Goal: Book appointment/travel/reservation

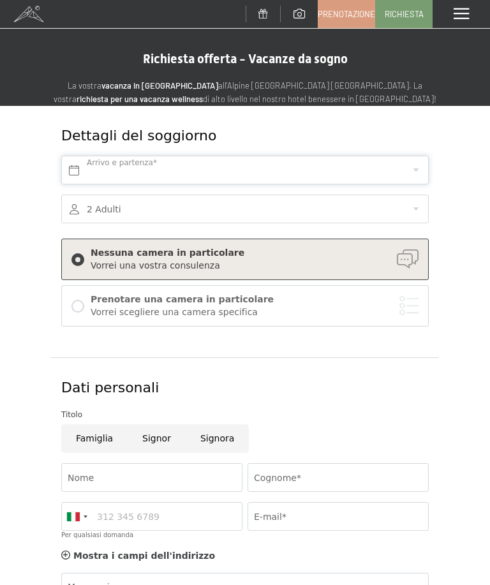
click at [411, 171] on input "text" at bounding box center [244, 170] width 367 height 29
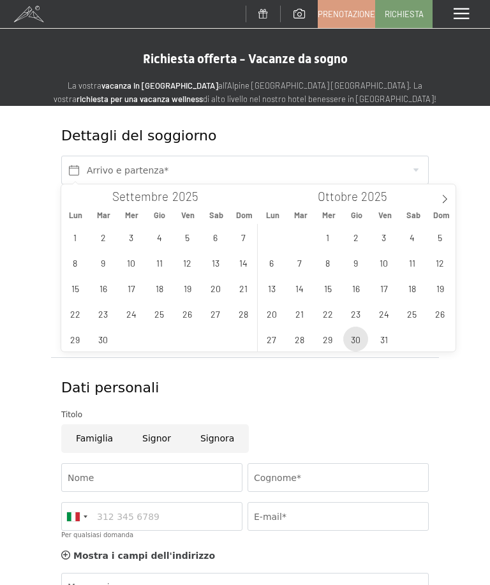
click at [358, 339] on span "30" at bounding box center [355, 338] width 25 height 25
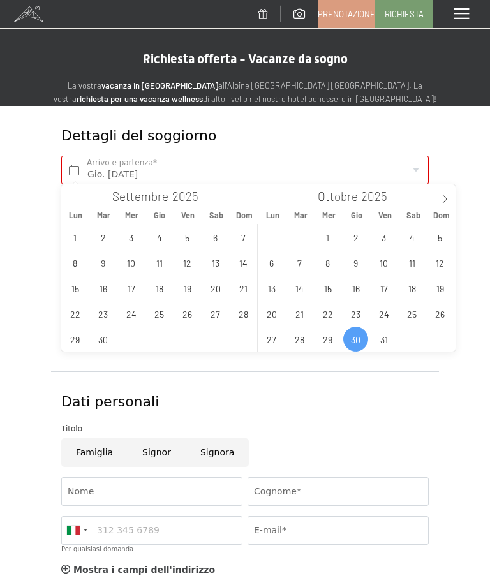
click at [442, 203] on icon at bounding box center [444, 199] width 4 height 8
click at [437, 240] on span "2" at bounding box center [439, 236] width 25 height 25
type input "Gio. 30/10/2025 - Dom. 02/11/2025"
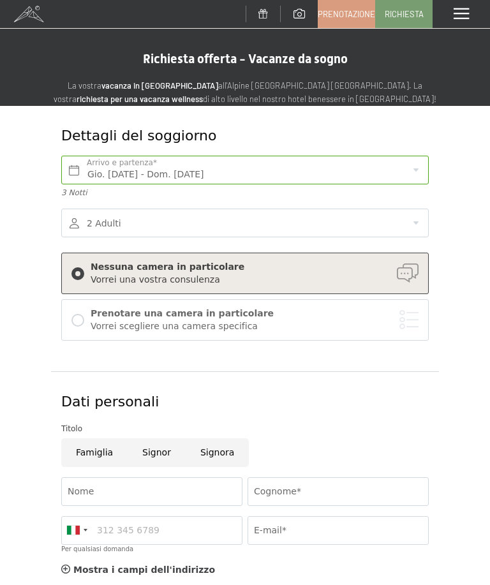
click at [403, 217] on div at bounding box center [244, 222] width 367 height 29
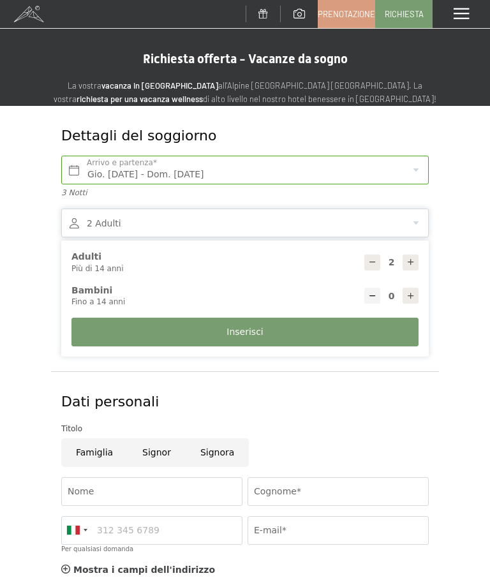
click at [409, 296] on icon at bounding box center [410, 295] width 9 height 9
type input "1"
select select
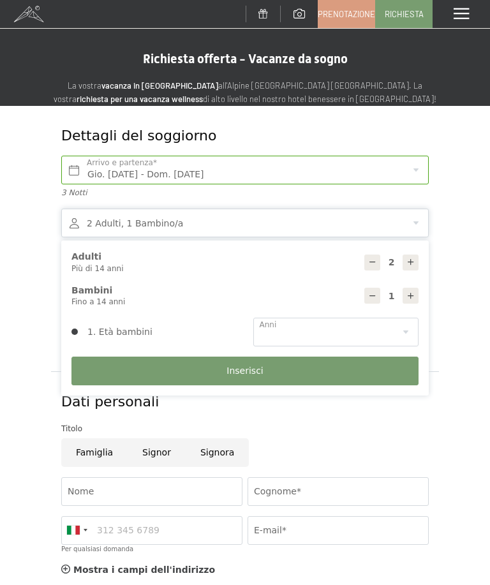
click at [407, 295] on icon at bounding box center [410, 295] width 9 height 9
type input "2"
select select
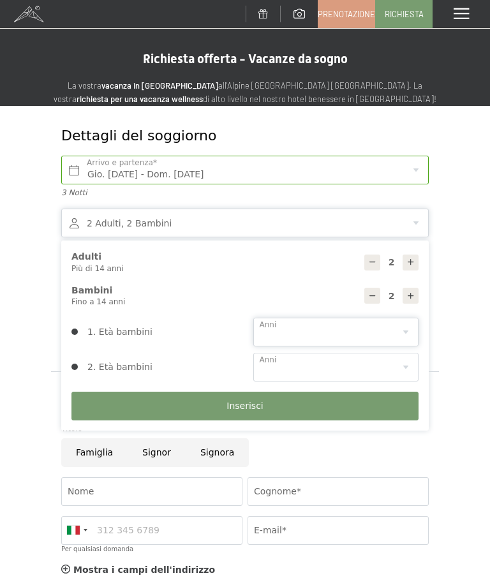
click at [400, 327] on select "0 1 2 3 4 5 6 7 8 9 10 11 12 13 14" at bounding box center [336, 332] width 166 height 29
select select "2"
click at [404, 358] on select "0 1 2 3 4 5 6 7 8 9 10 11 12 13 14" at bounding box center [336, 367] width 166 height 29
select select "7"
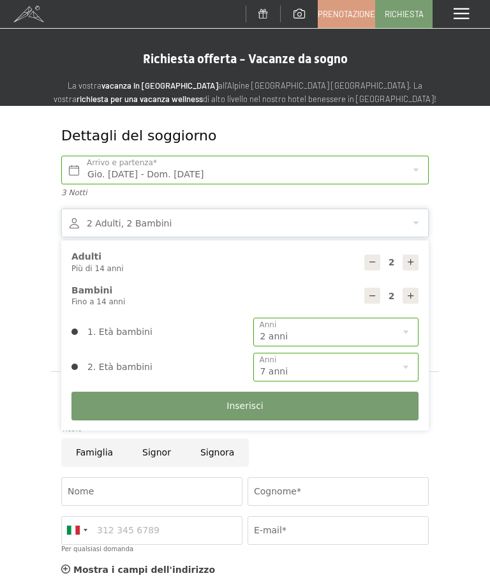
click at [361, 400] on button "Inserisci" at bounding box center [244, 405] width 347 height 29
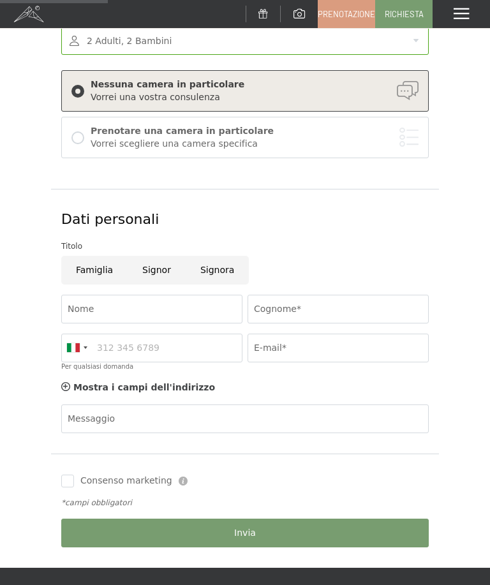
scroll to position [189, 0]
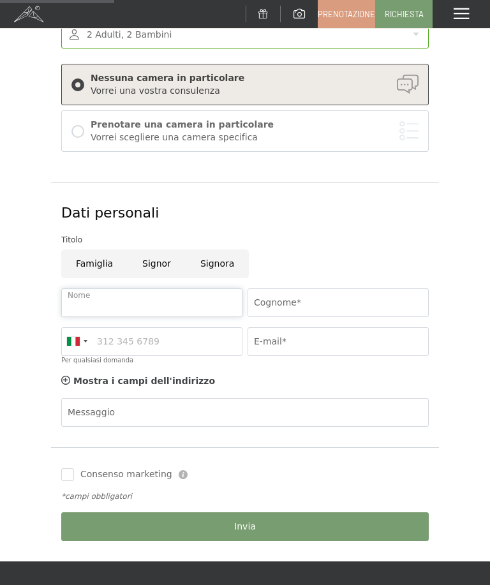
click at [77, 300] on input "Nome" at bounding box center [151, 302] width 181 height 29
type input "Marco"
click at [369, 308] on input "Cognome*" at bounding box center [337, 302] width 181 height 29
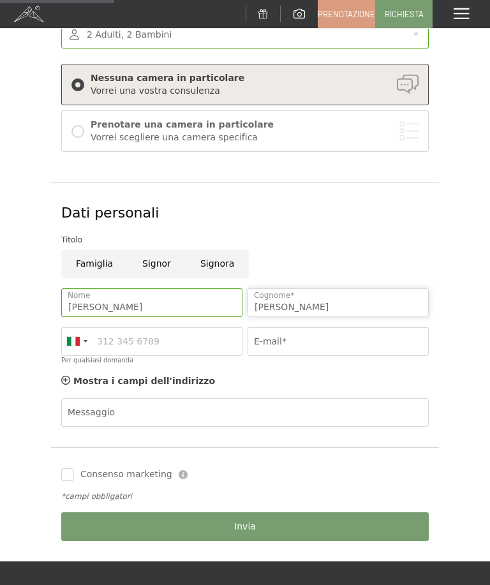
type input "Guerriero"
click at [208, 335] on span "Consenso marketing*" at bounding box center [169, 329] width 96 height 13
click at [115, 335] on input "Consenso marketing*" at bounding box center [108, 329] width 13 height 13
checkbox input "false"
click at [217, 344] on input "Per qualsiasi domanda" at bounding box center [151, 341] width 181 height 29
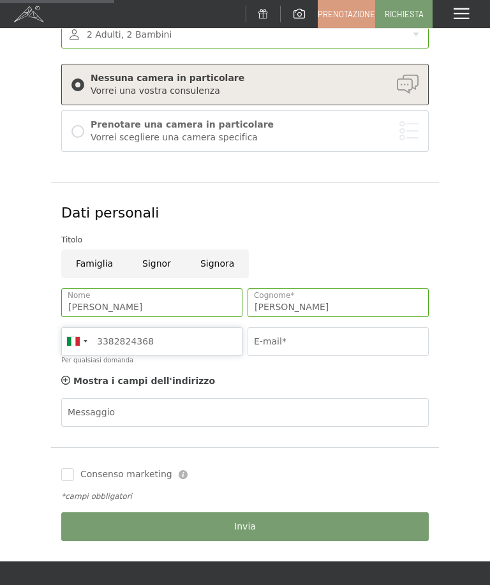
type input "3382824368"
click at [371, 344] on input "E-mail*" at bounding box center [337, 341] width 181 height 29
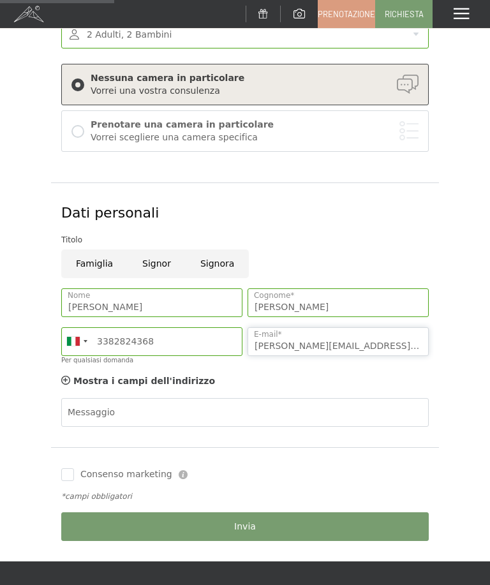
type input "guerriero.marco@hotmail.it"
click at [0, 0] on button "Inserisci" at bounding box center [0, 0] width 0 height 0
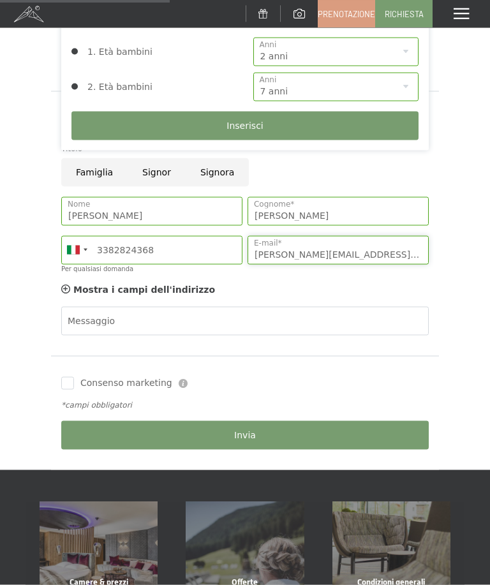
scroll to position [281, 0]
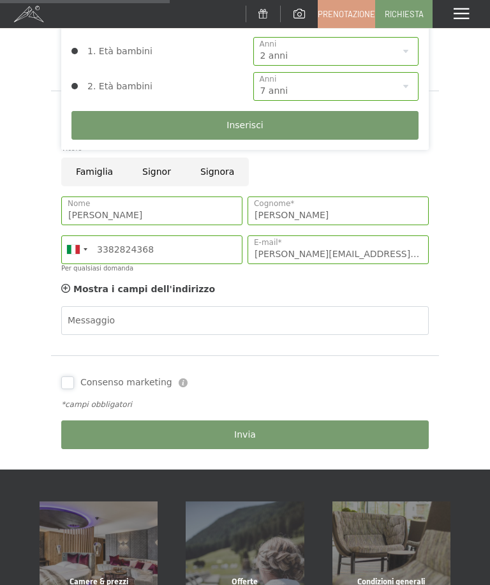
click at [63, 381] on input "Consenso marketing" at bounding box center [67, 382] width 13 height 13
checkbox input "true"
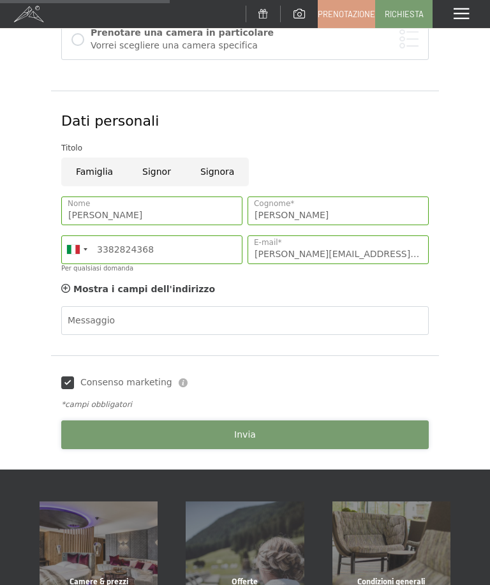
click at [330, 428] on button "Invia" at bounding box center [244, 434] width 367 height 29
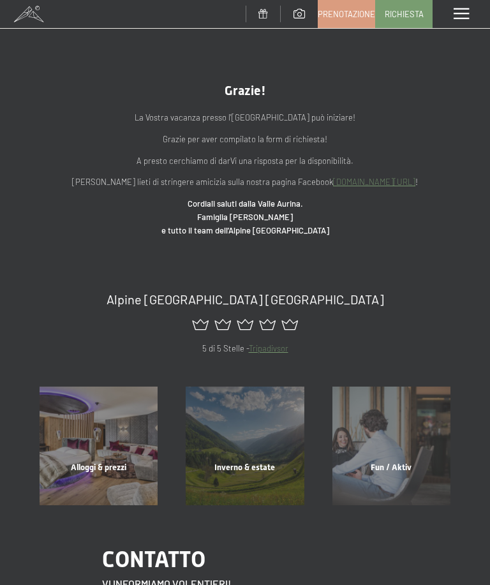
click at [37, 21] on span at bounding box center [28, 14] width 57 height 28
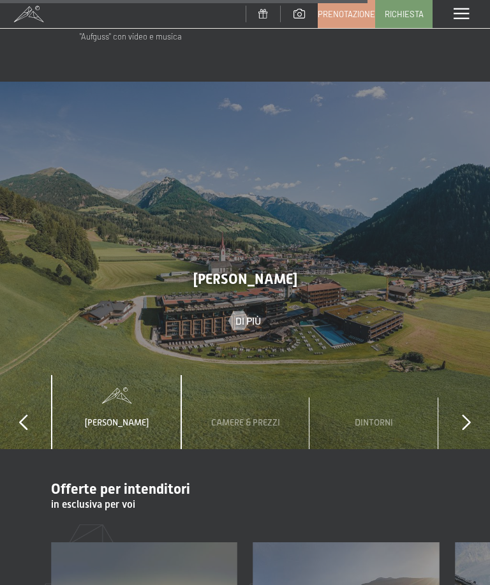
scroll to position [3491, 0]
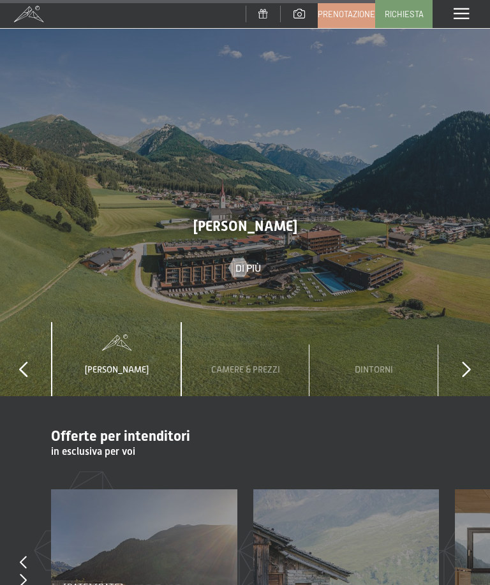
click at [462, 361] on icon at bounding box center [466, 369] width 9 height 16
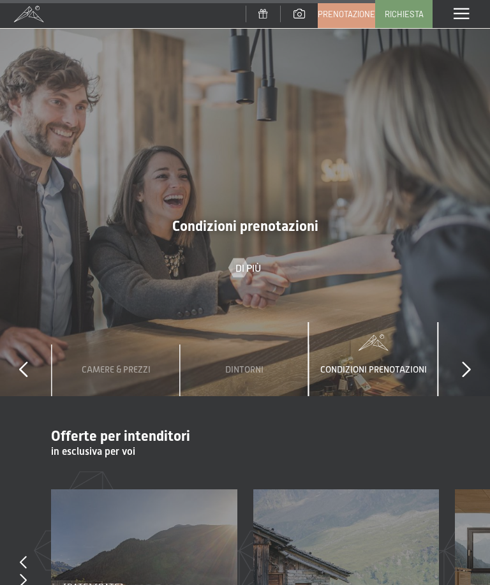
click at [20, 555] on icon at bounding box center [23, 561] width 7 height 13
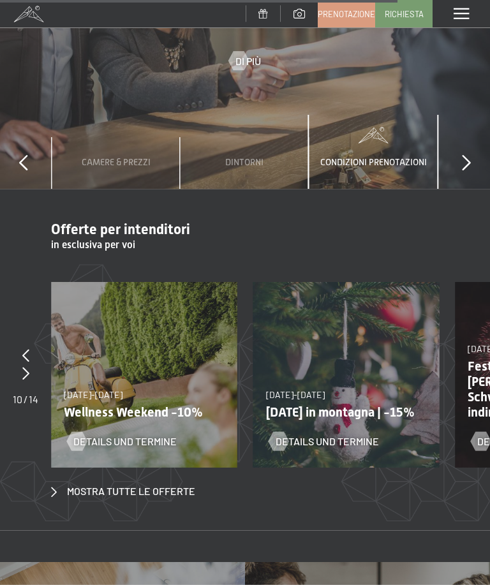
scroll to position [3698, 0]
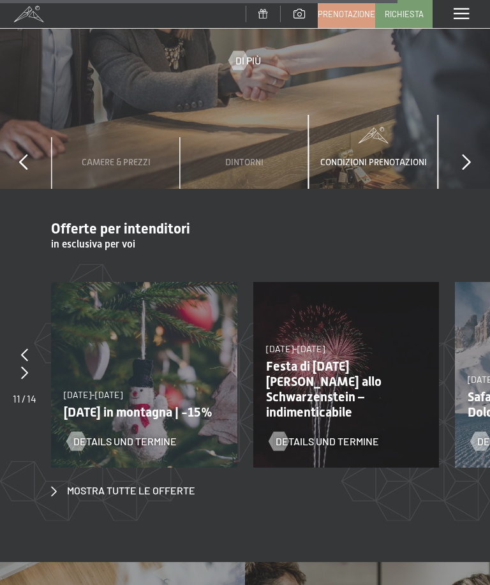
click at [335, 358] on p "Festa di [DATE][PERSON_NAME] allo Schwarzenstein – indimenticabile" at bounding box center [341, 388] width 151 height 61
click at [402, 282] on div "[DATE]-[DATE] [DATE]-[DATE] Festa di [DATE][PERSON_NAME] allo Schwarzenstein – …" at bounding box center [346, 375] width 186 height 186
click at [352, 434] on span "Details und Termine" at bounding box center [326, 441] width 103 height 14
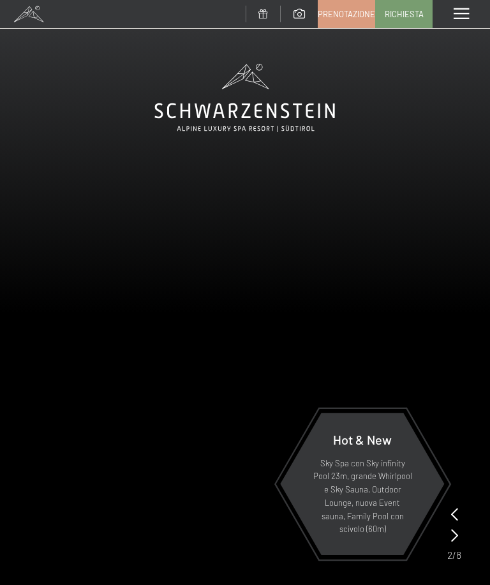
click at [447, 19] on div "Menu" at bounding box center [460, 14] width 57 height 28
